Goal: Transaction & Acquisition: Purchase product/service

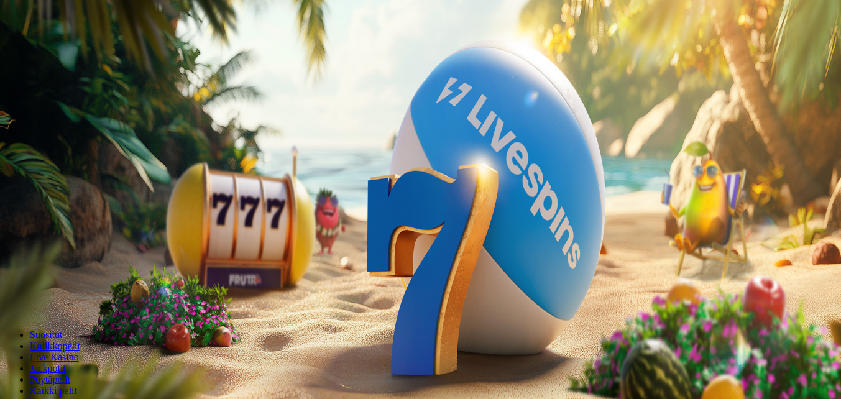
click at [65, 297] on span "Talleta ja pelaa" at bounding box center [37, 301] width 55 height 9
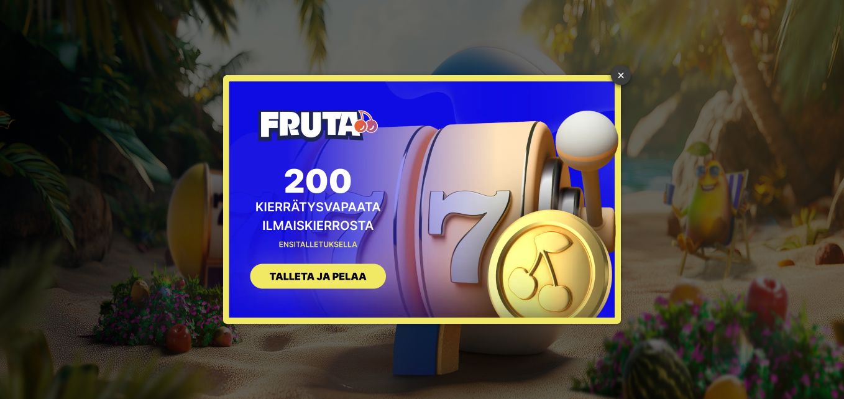
click at [621, 73] on link "×" at bounding box center [621, 75] width 20 height 20
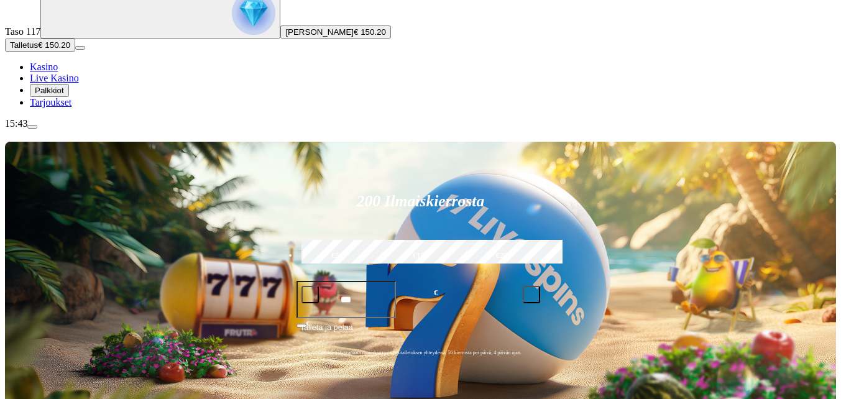
scroll to position [124, 0]
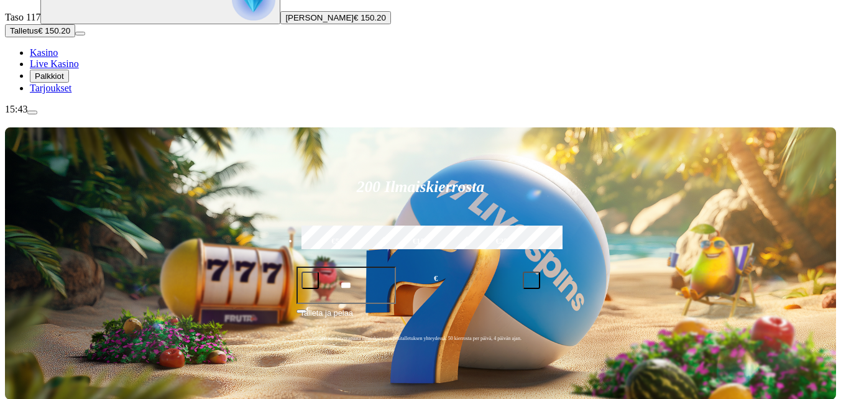
type input "********"
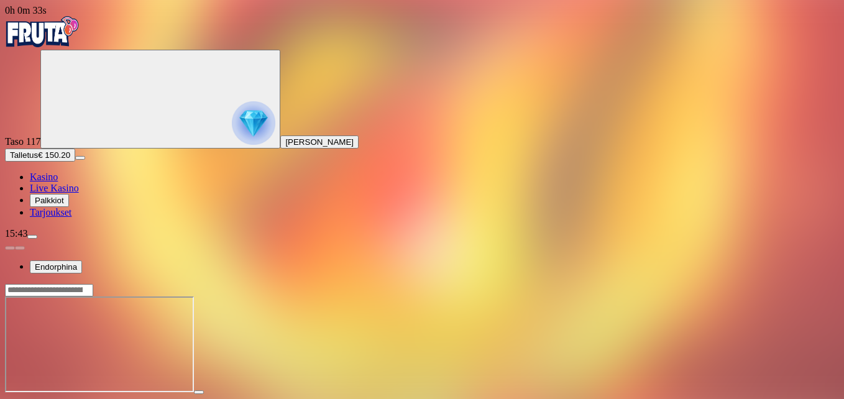
click at [30, 398] on span "fullscreen icon" at bounding box center [30, 403] width 0 height 0
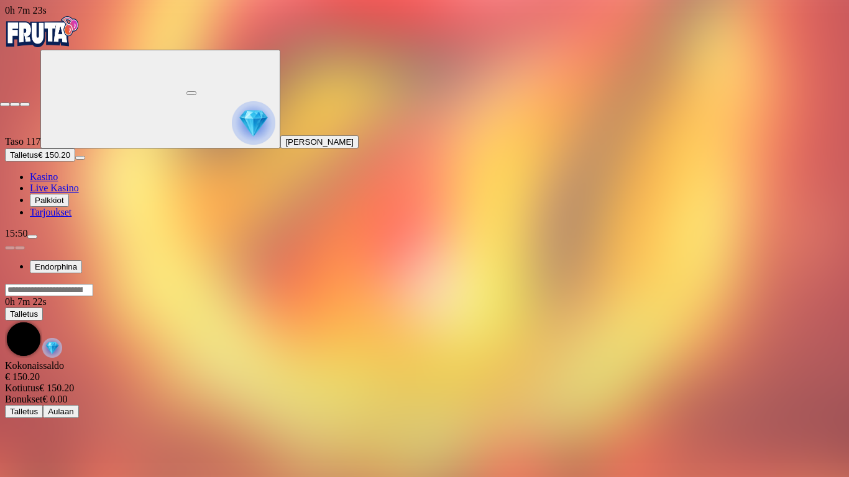
click at [5, 104] on span "close icon" at bounding box center [5, 104] width 0 height 0
click at [196, 91] on button "button" at bounding box center [191, 93] width 10 height 4
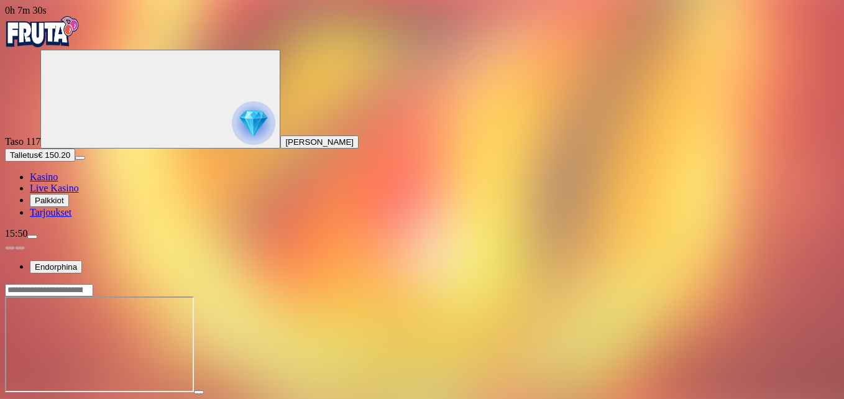
click at [10, 398] on span "close icon" at bounding box center [10, 403] width 0 height 0
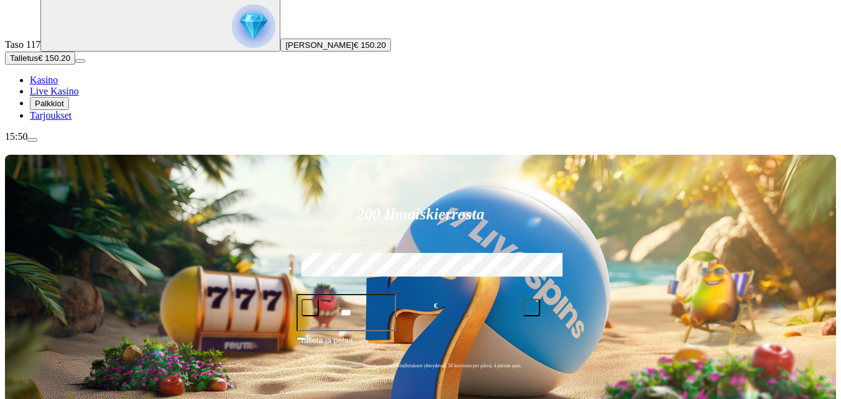
scroll to position [311, 0]
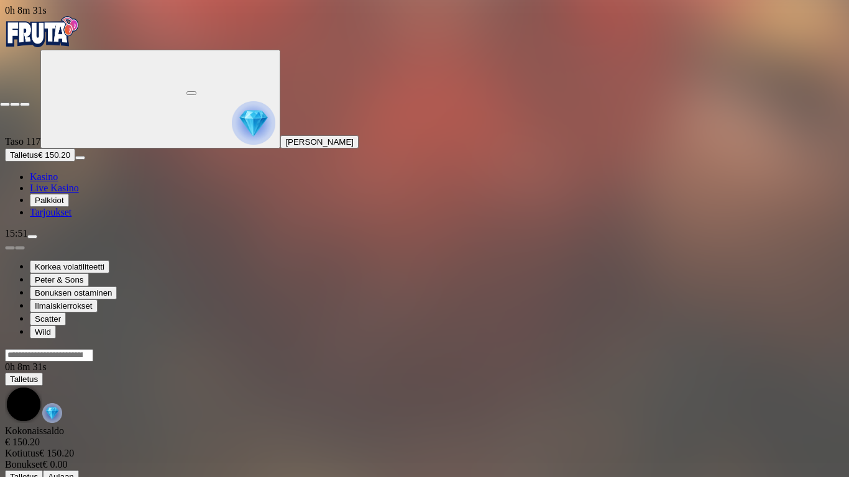
click at [25, 104] on span "fullscreen-exit icon" at bounding box center [25, 104] width 0 height 0
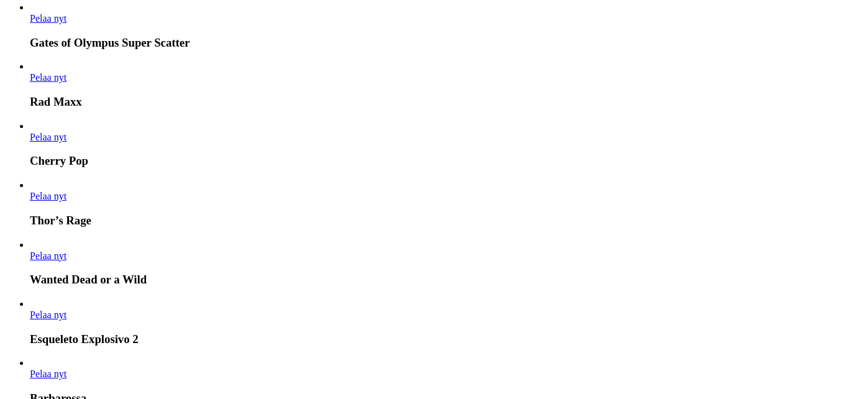
scroll to position [1429, 0]
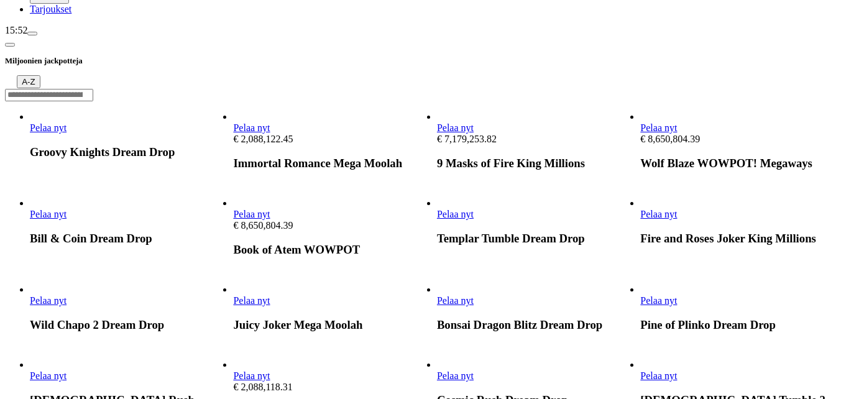
scroll to position [249, 0]
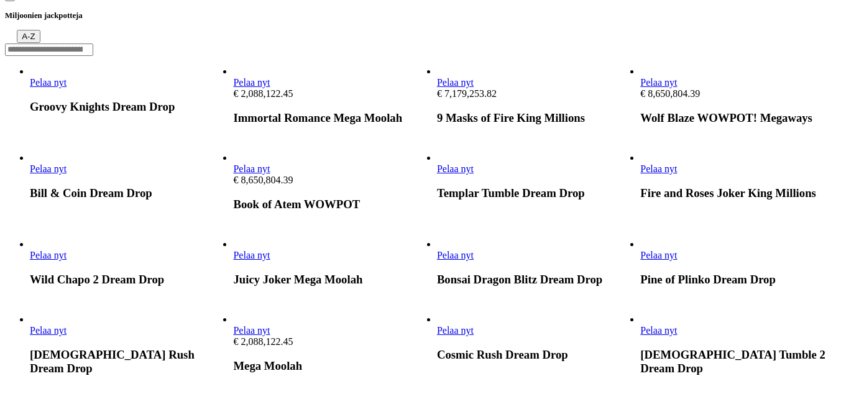
click at [473, 163] on span "Pelaa nyt" at bounding box center [455, 168] width 37 height 11
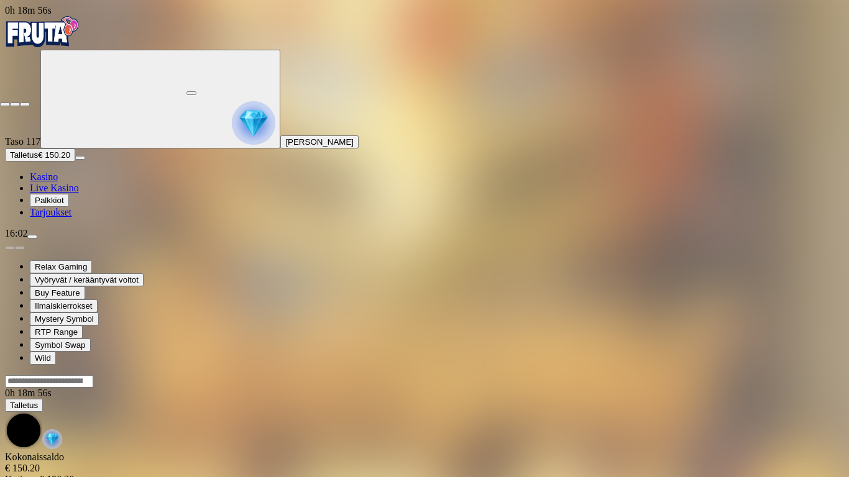
click at [5, 104] on span "close icon" at bounding box center [5, 104] width 0 height 0
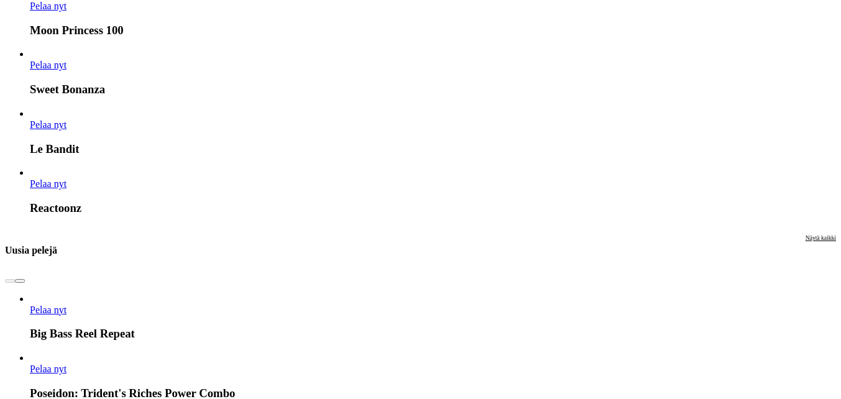
scroll to position [1864, 0]
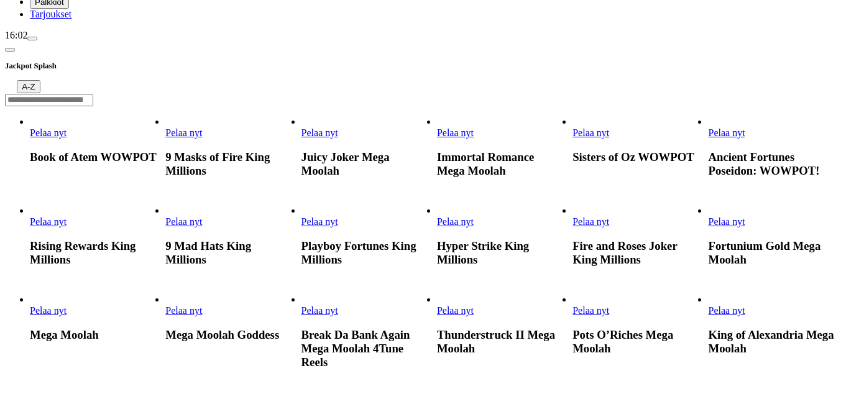
scroll to position [311, 0]
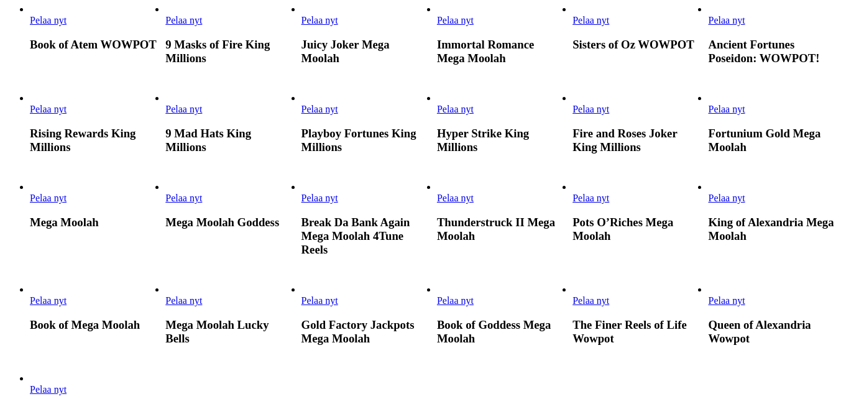
click at [818, 199] on main "Jackpot Splash A-Z Pelaa nyt Book of Atem WOWPOT Pelaa nyt 9 Masks of Fire King…" at bounding box center [420, 390] width 831 height 923
click at [790, 367] on ul "Pelaa nyt Book of Atem WOWPOT Pelaa nyt 9 Masks of Fire King Millions Pelaa nyt…" at bounding box center [420, 225] width 831 height 442
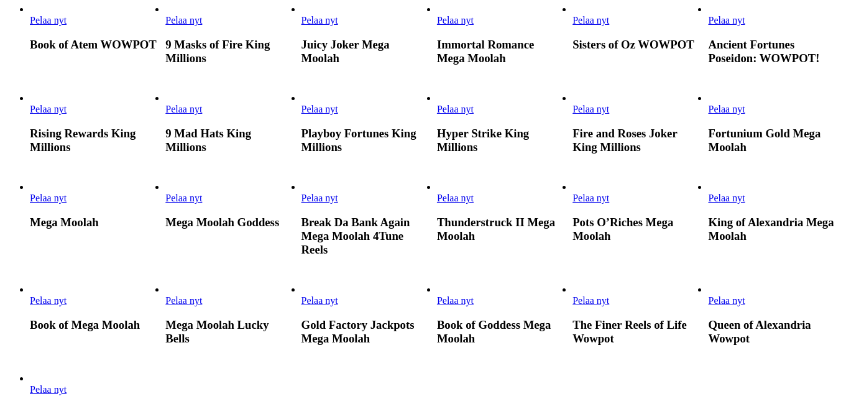
drag, startPoint x: 789, startPoint y: 7, endPoint x: 793, endPoint y: 40, distance: 33.1
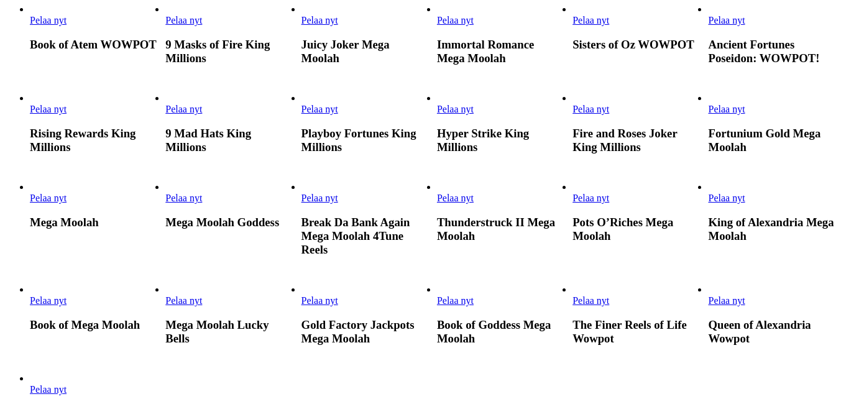
click at [810, 219] on main "Jackpot Splash A-Z Pelaa nyt Book of Atem WOWPOT Pelaa nyt 9 Masks of Fire King…" at bounding box center [420, 390] width 831 height 923
click at [811, 219] on main "Jackpot Splash A-Z Pelaa nyt Book of Atem WOWPOT Pelaa nyt 9 Masks of Fire King…" at bounding box center [420, 390] width 831 height 923
click at [811, 218] on main "Jackpot Splash A-Z Pelaa nyt Book of Atem WOWPOT Pelaa nyt 9 Masks of Fire King…" at bounding box center [420, 390] width 831 height 923
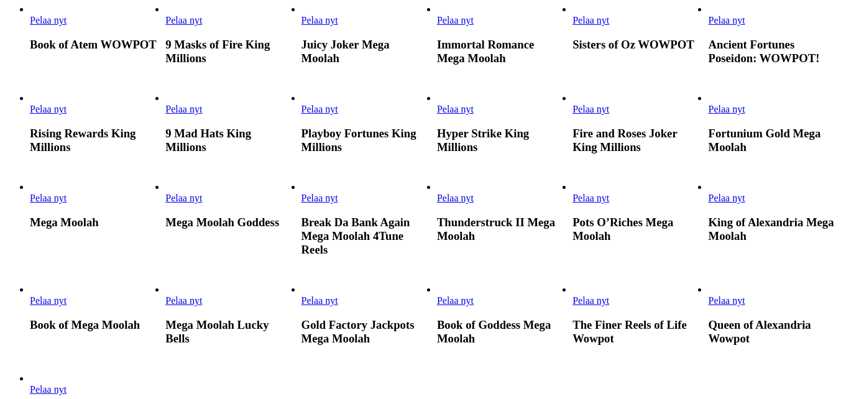
click at [813, 217] on main "Jackpot Splash A-Z Pelaa nyt Book of Atem WOWPOT Pelaa nyt 9 Masks of Fire King…" at bounding box center [420, 390] width 831 height 923
click at [812, 214] on main "Jackpot Splash A-Z Pelaa nyt Book of Atem WOWPOT Pelaa nyt 9 Masks of Fire King…" at bounding box center [420, 390] width 831 height 923
click at [811, 208] on main "Jackpot Splash A-Z Pelaa nyt Book of Atem WOWPOT Pelaa nyt 9 Masks of Fire King…" at bounding box center [420, 390] width 831 height 923
